Goal: Transaction & Acquisition: Book appointment/travel/reservation

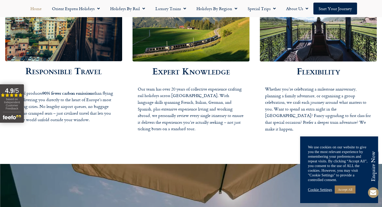
scroll to position [931, 0]
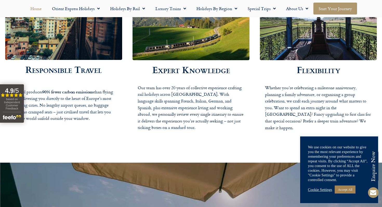
click at [313, 10] on link "Start your Journey" at bounding box center [335, 9] width 44 height 12
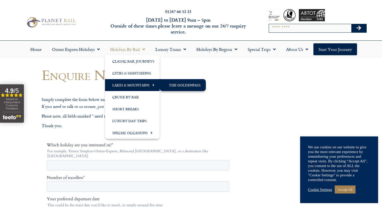
click at [179, 86] on link "The GoldenPass" at bounding box center [182, 85] width 46 height 12
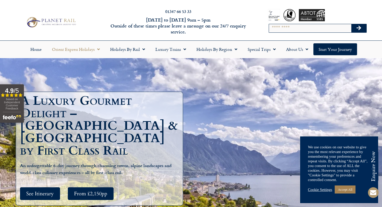
click at [71, 50] on link "Orient Express Holidays" at bounding box center [76, 49] width 58 height 12
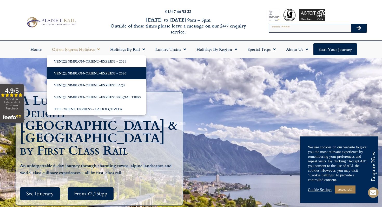
click at [136, 76] on link "Venice Simplon-Orient-Express – 2026" at bounding box center [96, 73] width 99 height 12
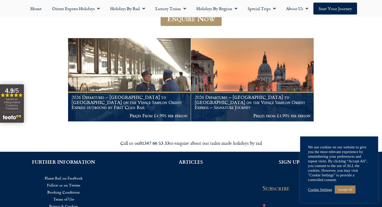
scroll to position [89, 0]
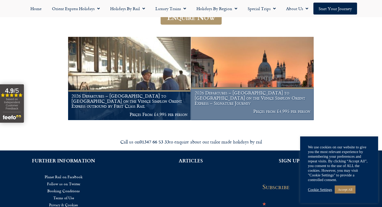
click at [233, 100] on h1 "2026 Departures – [GEOGRAPHIC_DATA] to [GEOGRAPHIC_DATA] on the Venice Simplon …" at bounding box center [252, 97] width 116 height 15
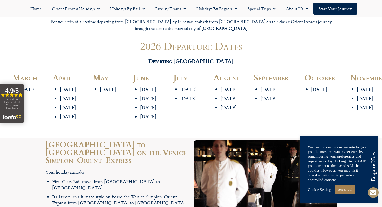
scroll to position [697, 0]
